Goal: Information Seeking & Learning: Learn about a topic

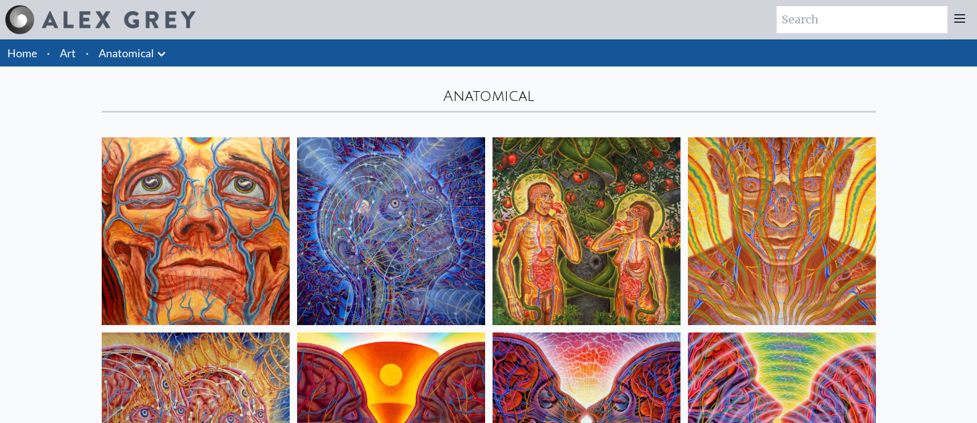
click at [125, 42] on li "Anatomical Anatomical Drawings" at bounding box center [134, 52] width 80 height 27
click at [163, 51] on icon at bounding box center [161, 54] width 15 height 15
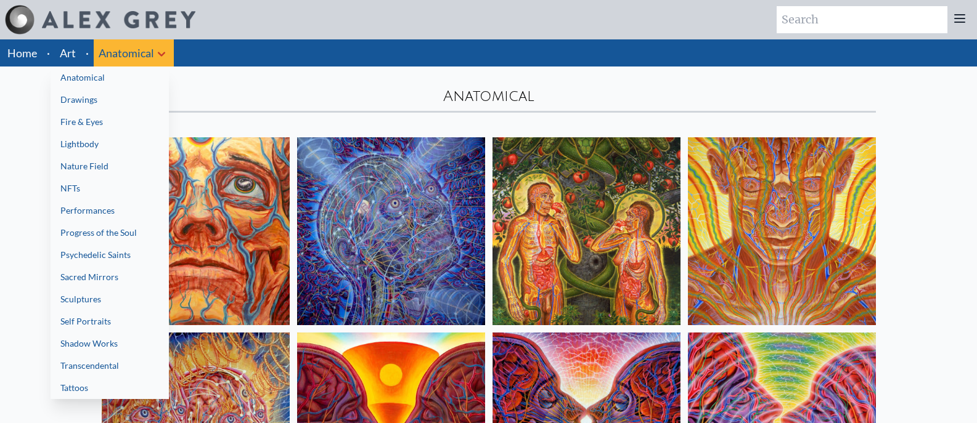
click at [107, 362] on link "Transcendental" at bounding box center [110, 366] width 118 height 22
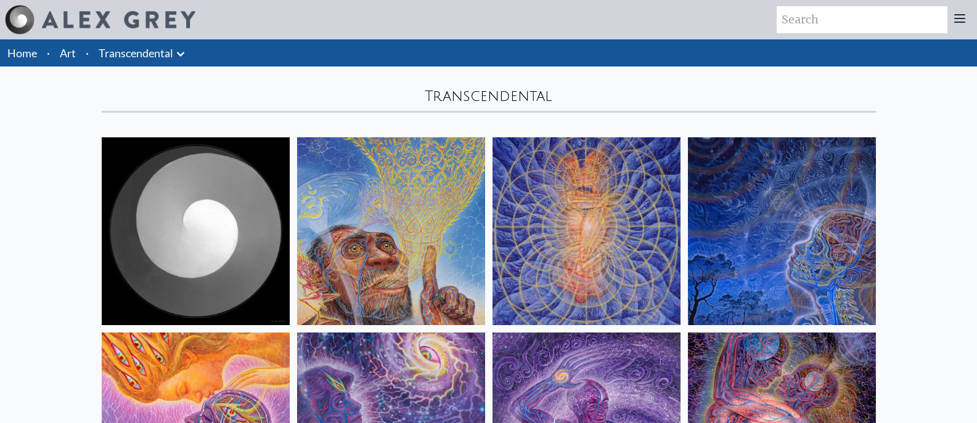
click at [126, 52] on link "Transcendental" at bounding box center [136, 52] width 75 height 17
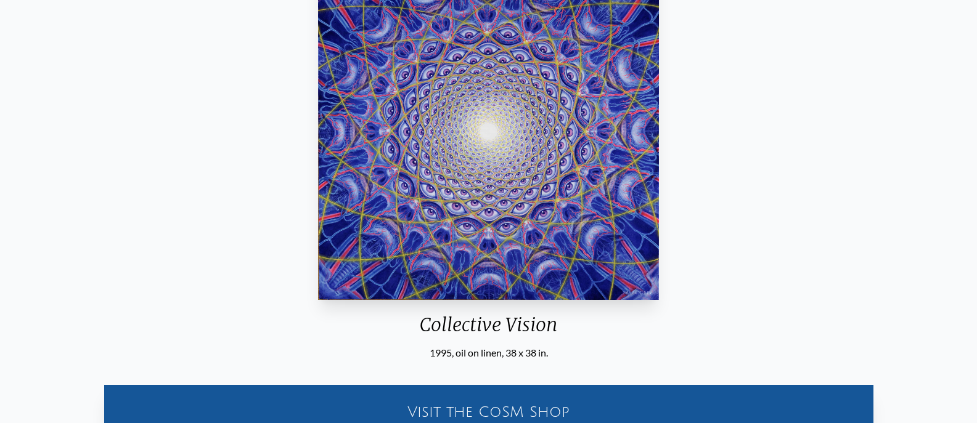
scroll to position [92, 0]
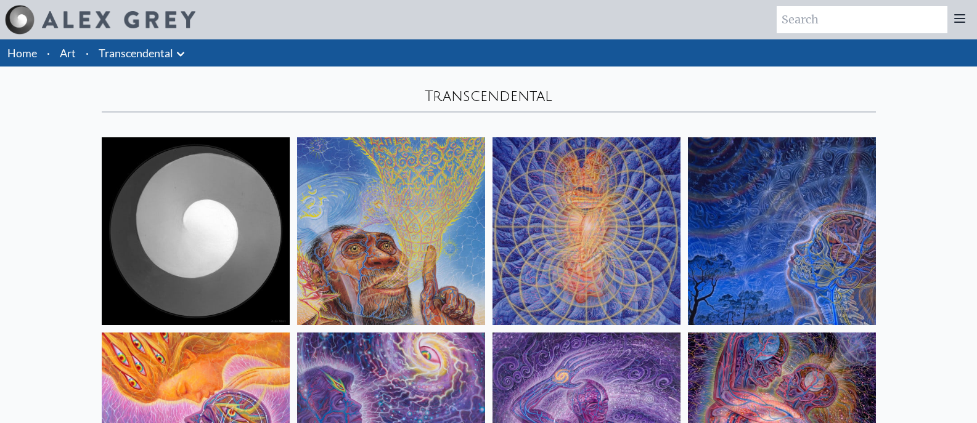
click at [184, 64] on li "Transcendental Anatomical Drawings" at bounding box center [143, 52] width 99 height 27
click at [178, 52] on icon at bounding box center [180, 54] width 7 height 4
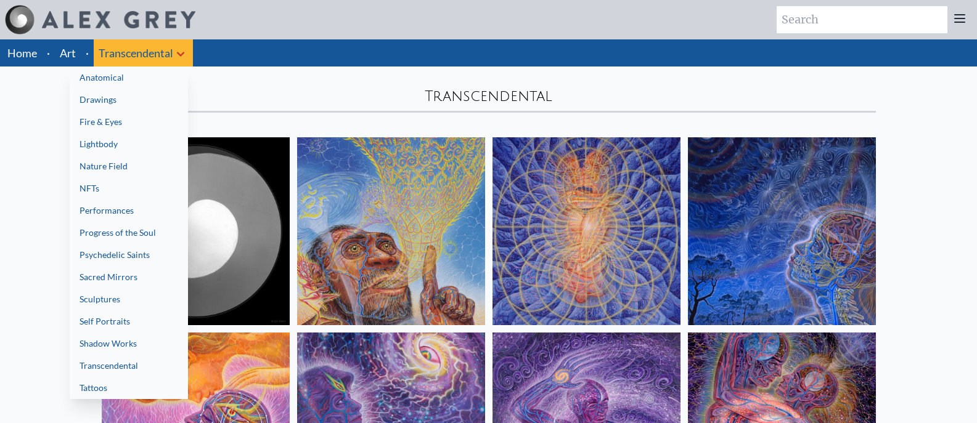
click at [120, 239] on link "Progress of the Soul" at bounding box center [129, 233] width 118 height 22
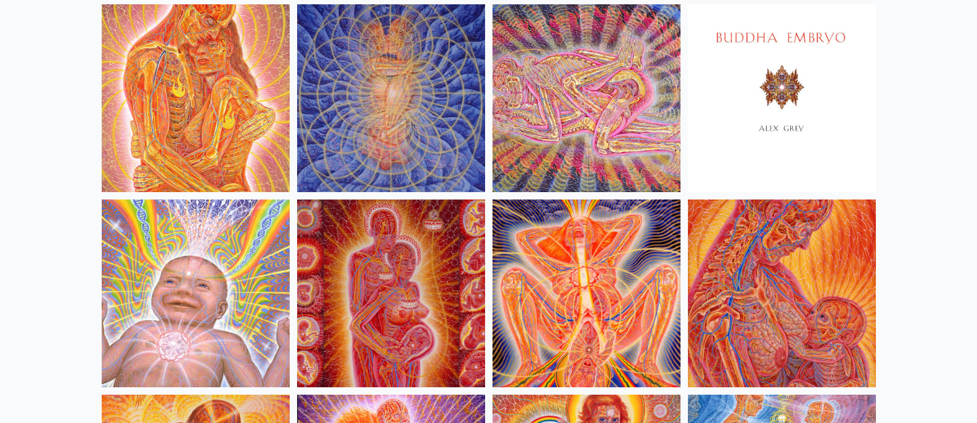
scroll to position [730, 0]
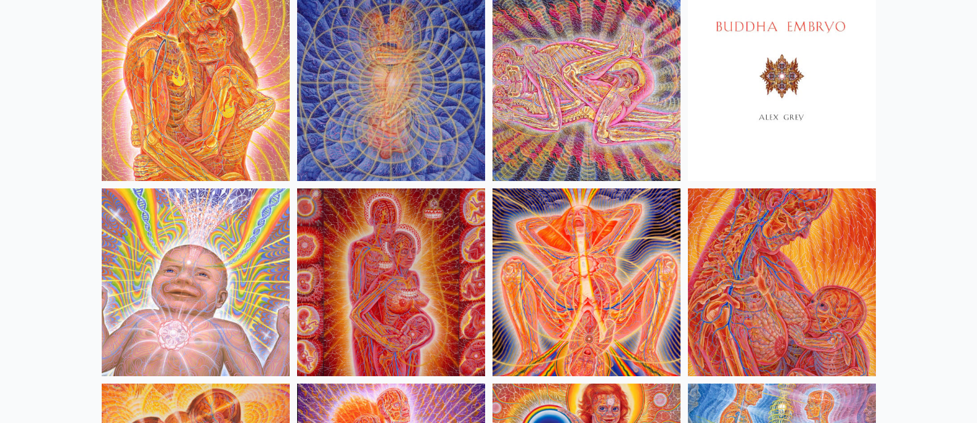
drag, startPoint x: 755, startPoint y: 199, endPoint x: 944, endPoint y: 141, distance: 197.9
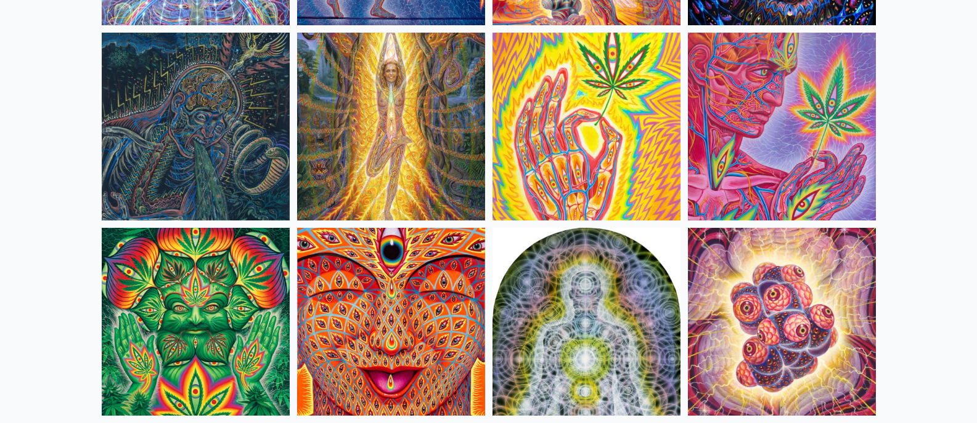
scroll to position [3590, 0]
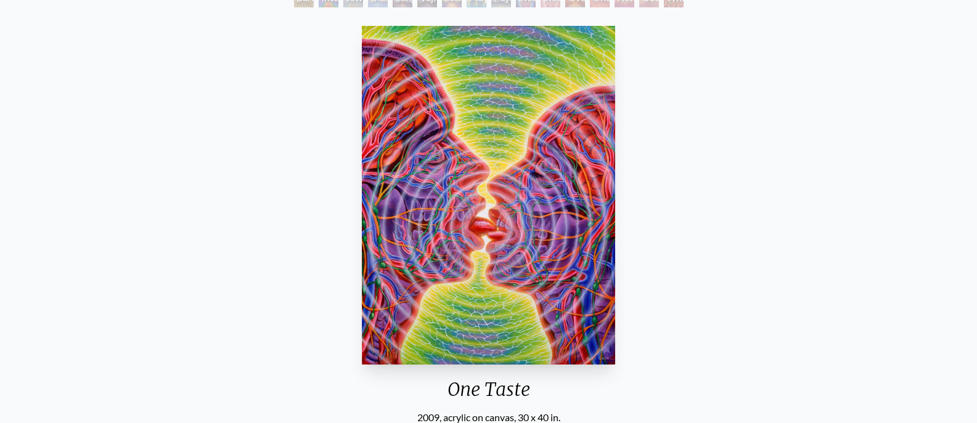
scroll to position [155, 0]
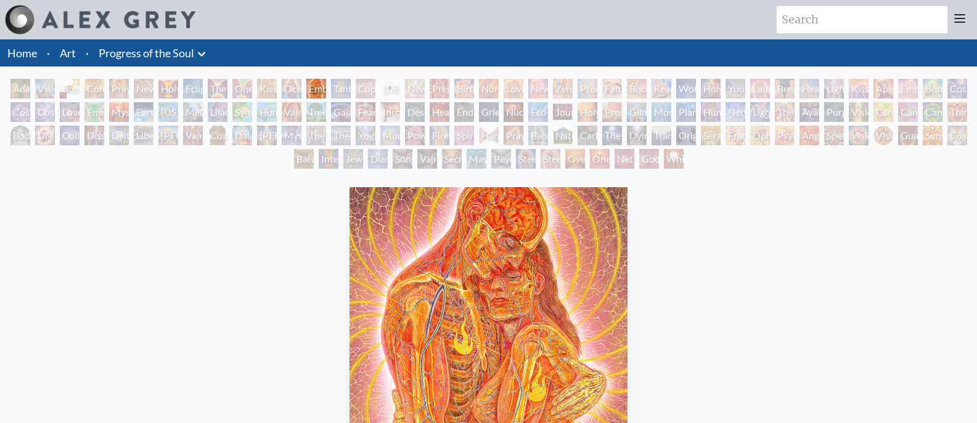
scroll to position [148, 0]
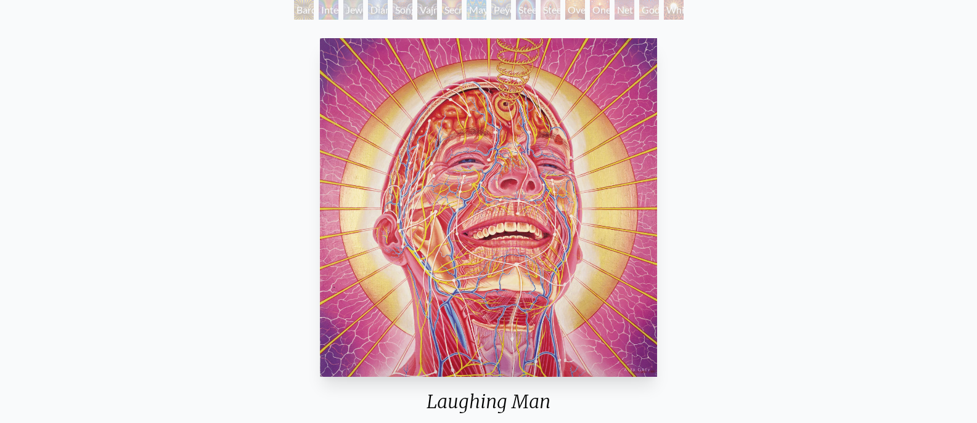
scroll to position [147, 0]
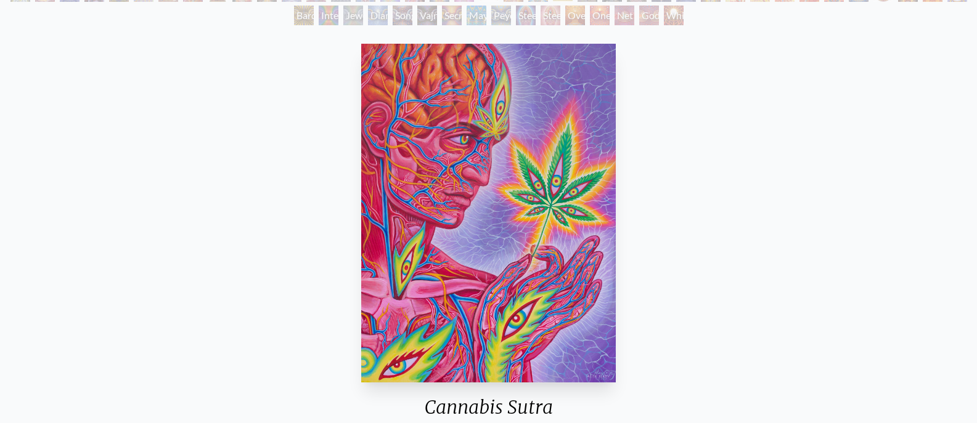
scroll to position [172, 0]
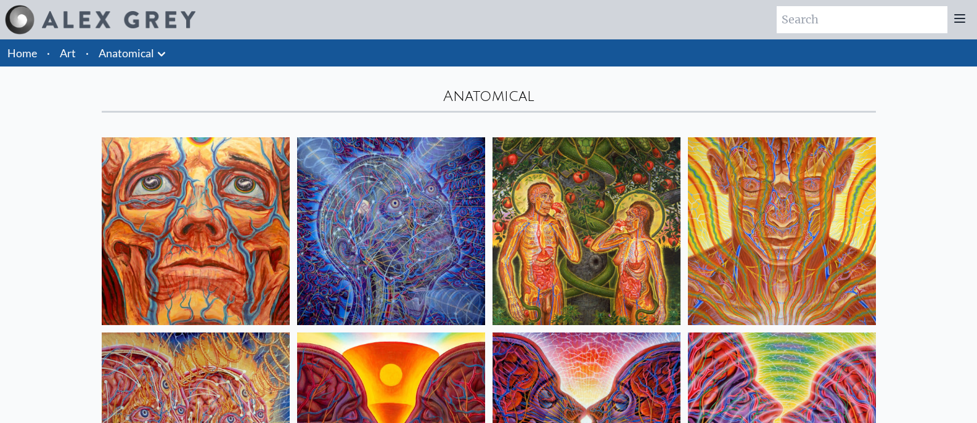
click at [135, 55] on link "Anatomical" at bounding box center [126, 52] width 55 height 17
click at [154, 52] on icon at bounding box center [161, 54] width 15 height 15
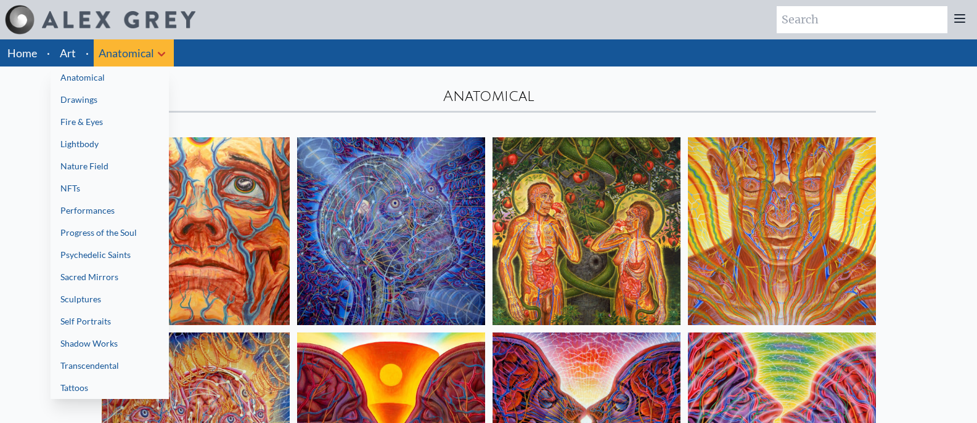
click at [107, 257] on link "Psychedelic Saints" at bounding box center [110, 255] width 118 height 22
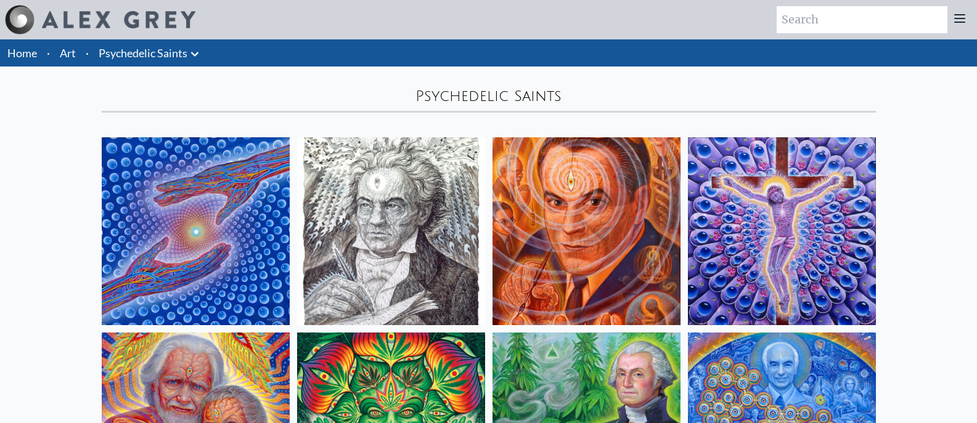
click at [116, 68] on div "Psychedelic Saints" at bounding box center [488, 90] width 789 height 46
click at [118, 66] on li "Psychedelic Saints Anatomical Drawings" at bounding box center [150, 52] width 113 height 27
click at [200, 49] on icon at bounding box center [194, 54] width 15 height 15
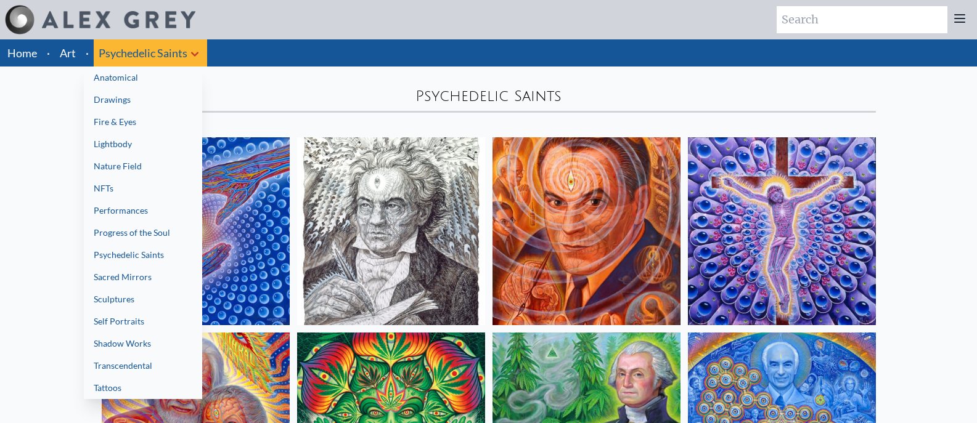
click at [171, 126] on link "Fire & Eyes" at bounding box center [143, 122] width 118 height 22
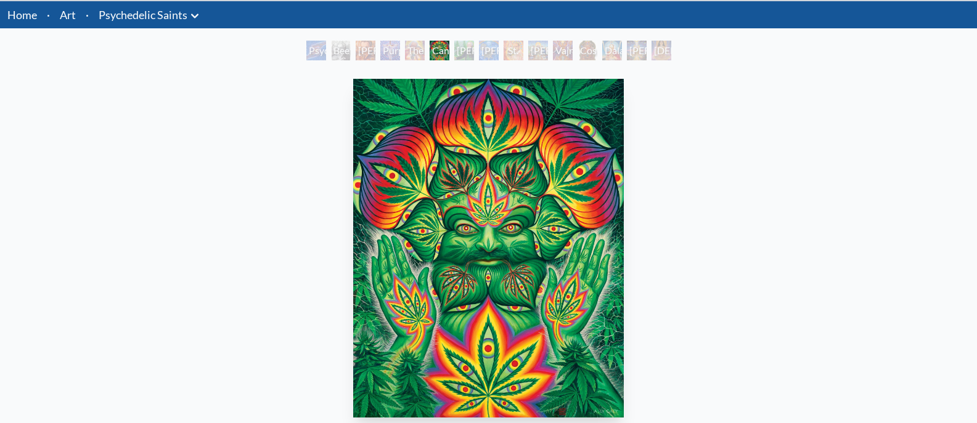
scroll to position [134, 0]
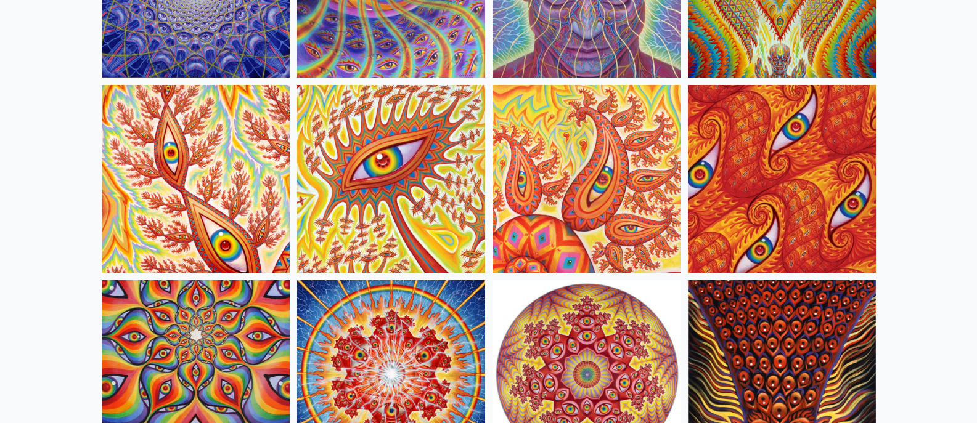
scroll to position [6, 0]
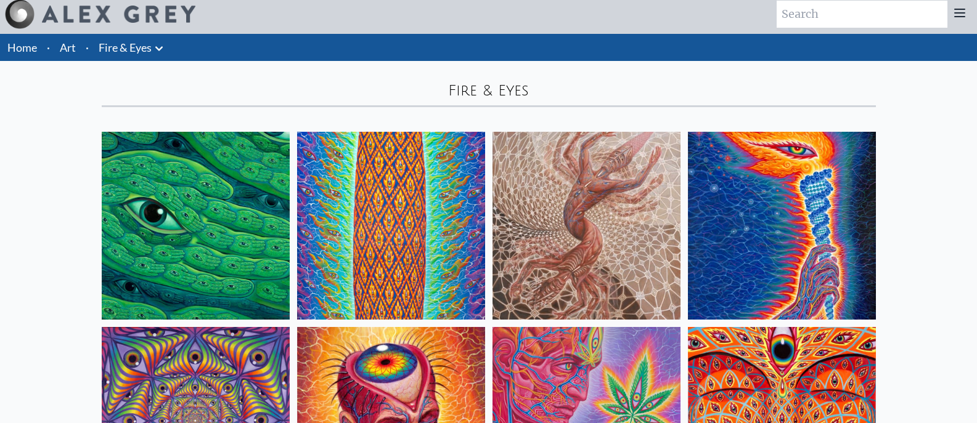
click at [135, 41] on link "Fire & Eyes" at bounding box center [125, 47] width 53 height 17
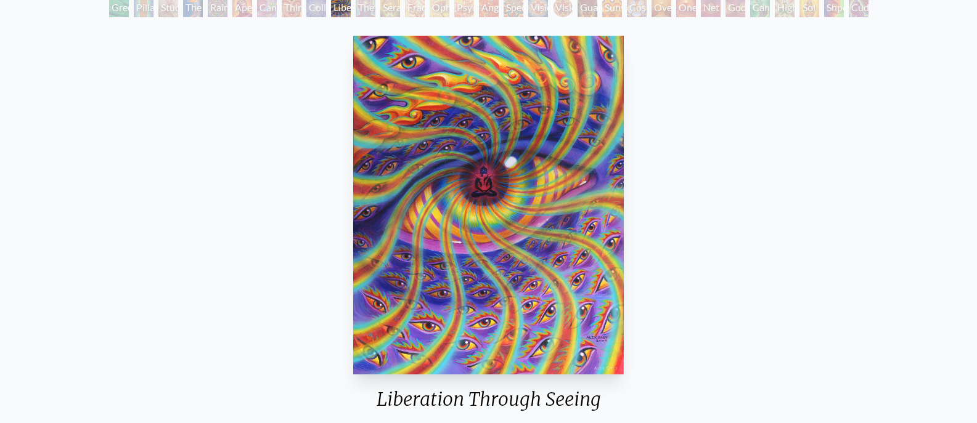
scroll to position [97, 0]
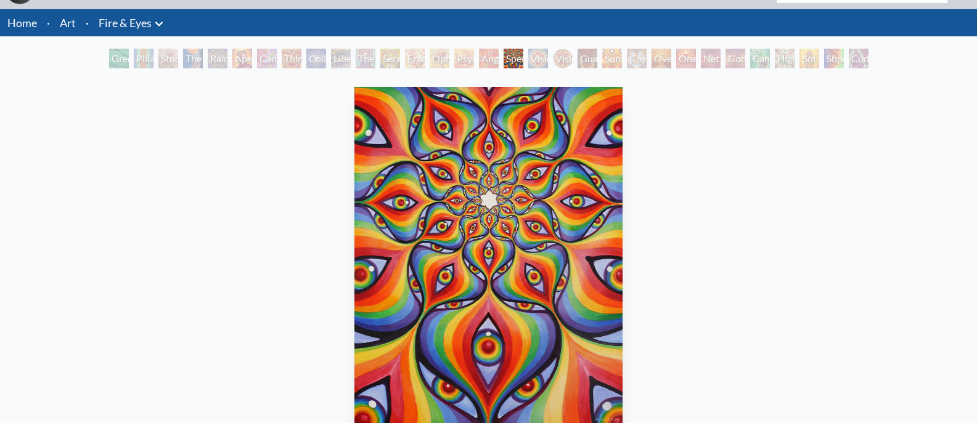
scroll to position [59, 0]
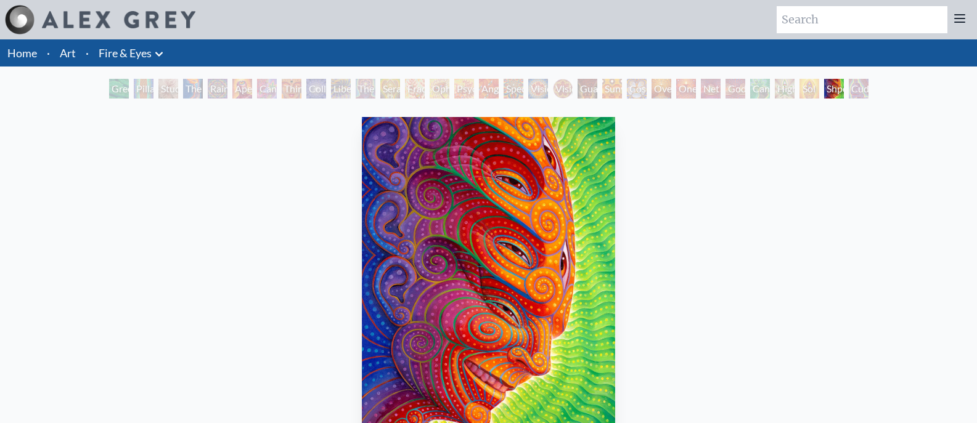
scroll to position [139, 0]
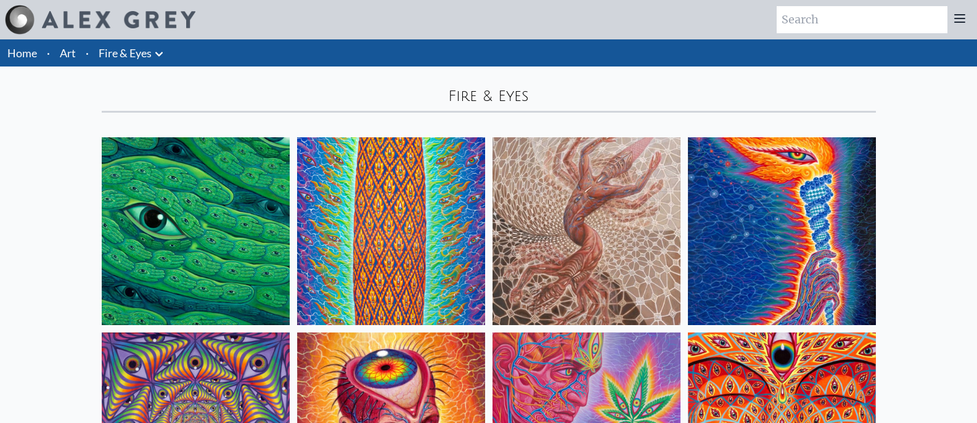
click at [161, 54] on icon at bounding box center [158, 54] width 7 height 4
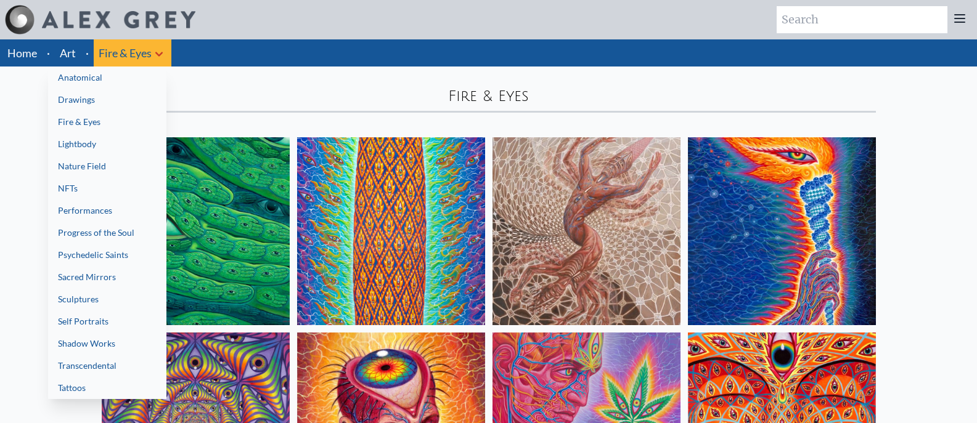
click at [117, 139] on link "Lightbody" at bounding box center [107, 144] width 118 height 22
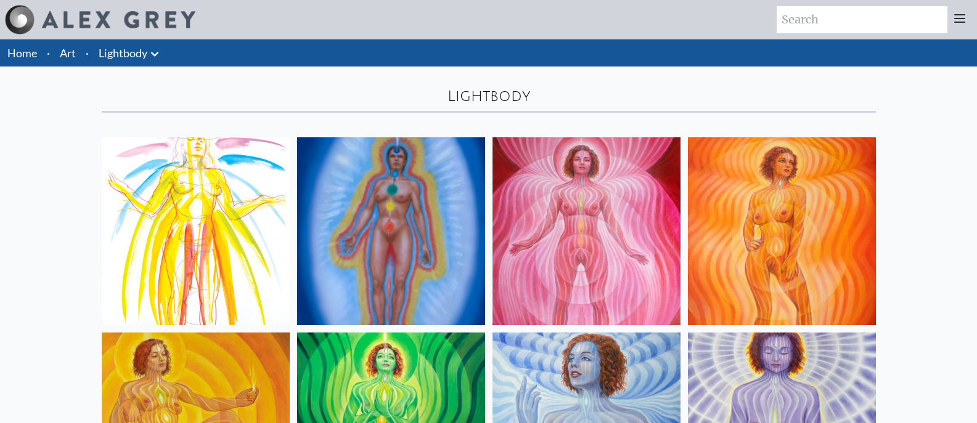
click at [143, 42] on li "Lightbody Anatomical Drawings" at bounding box center [130, 52] width 73 height 27
click at [161, 60] on icon at bounding box center [154, 54] width 15 height 15
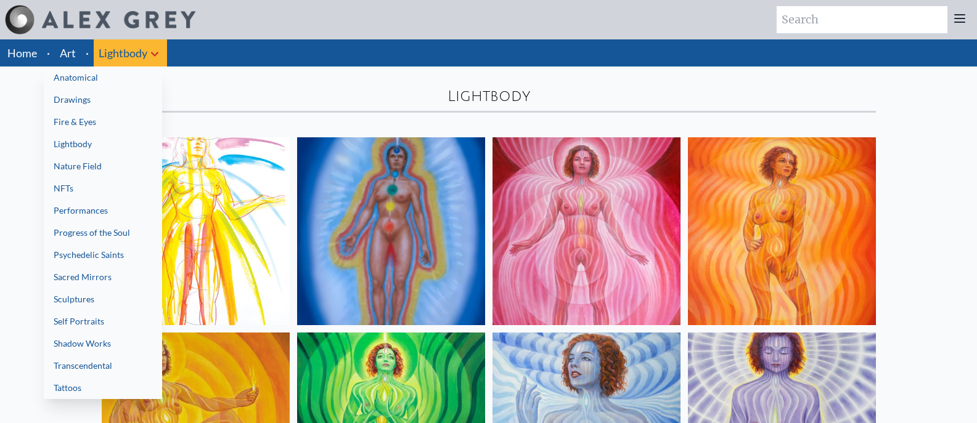
click at [115, 158] on link "Nature Field" at bounding box center [103, 166] width 118 height 22
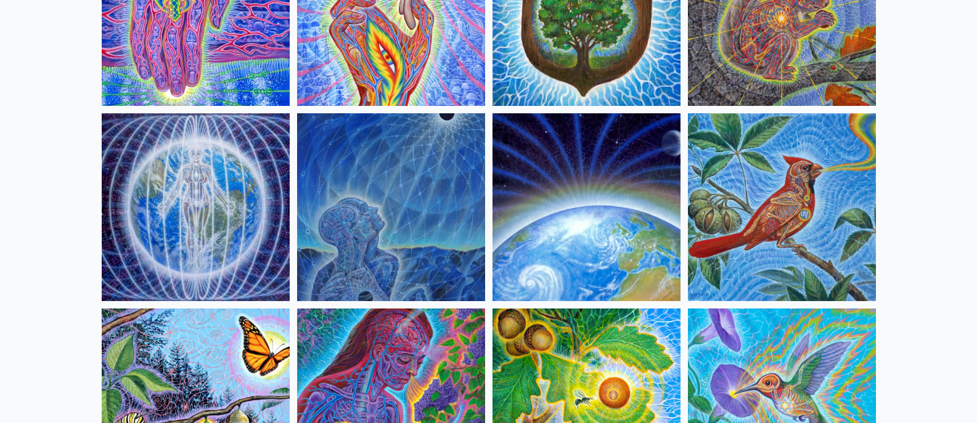
scroll to position [36, 0]
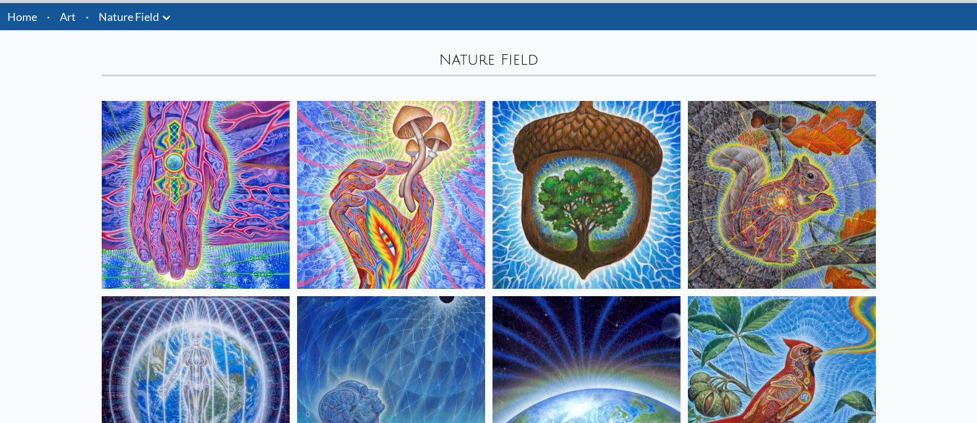
click at [166, 17] on icon at bounding box center [166, 17] width 15 height 15
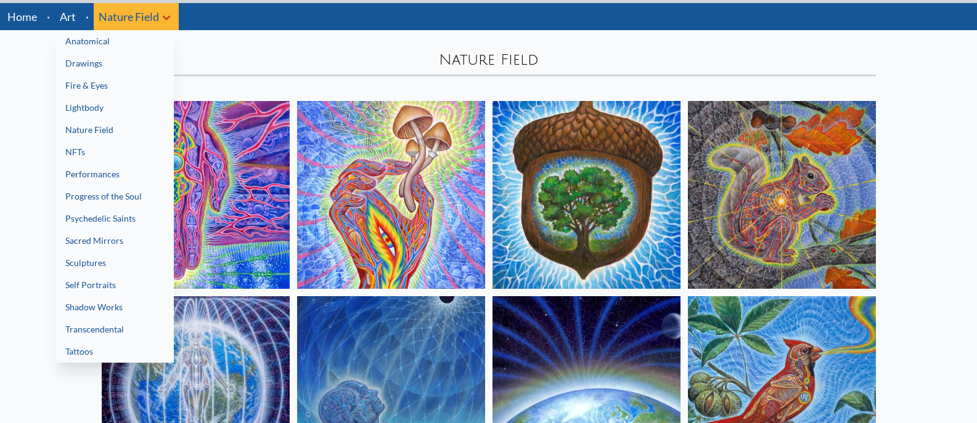
click at [135, 200] on link "Progress of the Soul" at bounding box center [114, 197] width 118 height 22
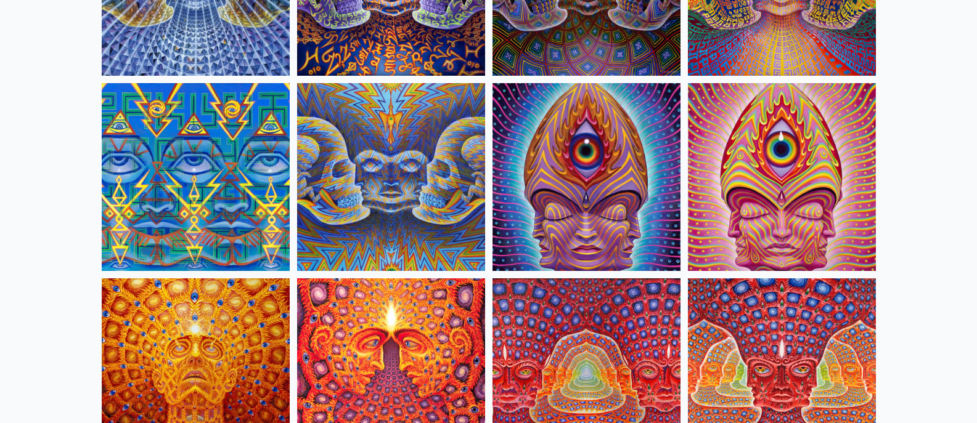
scroll to position [6282, 0]
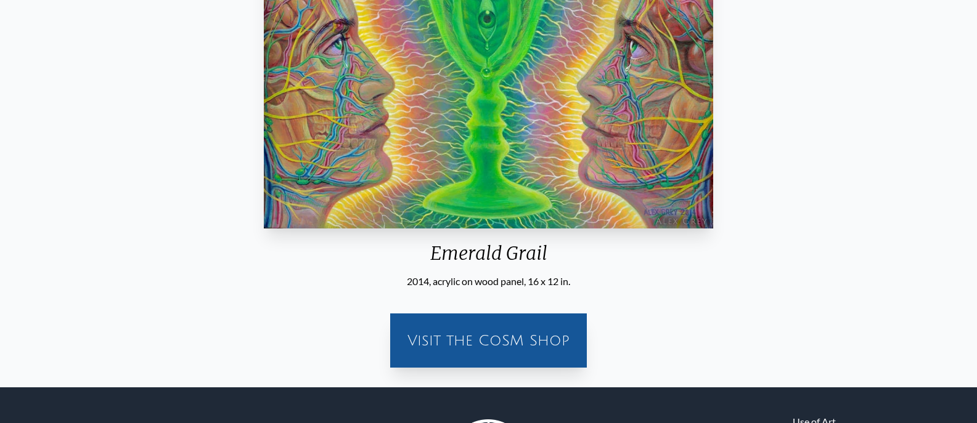
scroll to position [136, 0]
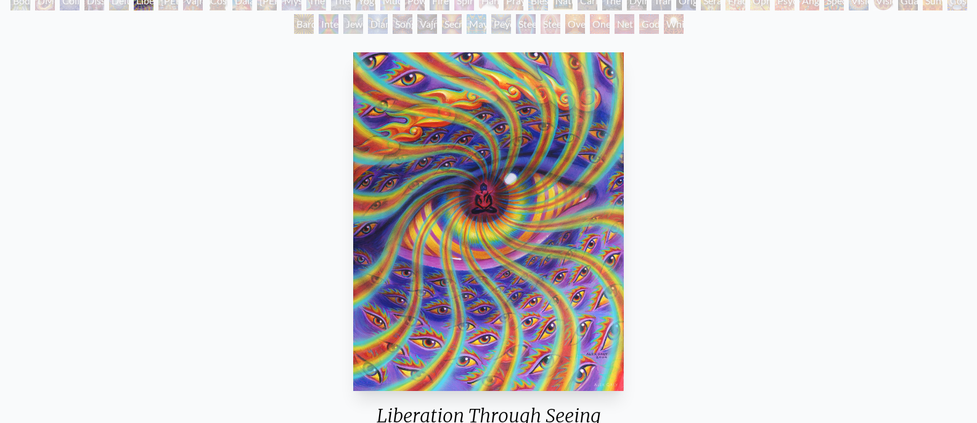
scroll to position [85, 0]
